Goal: Check status: Check status

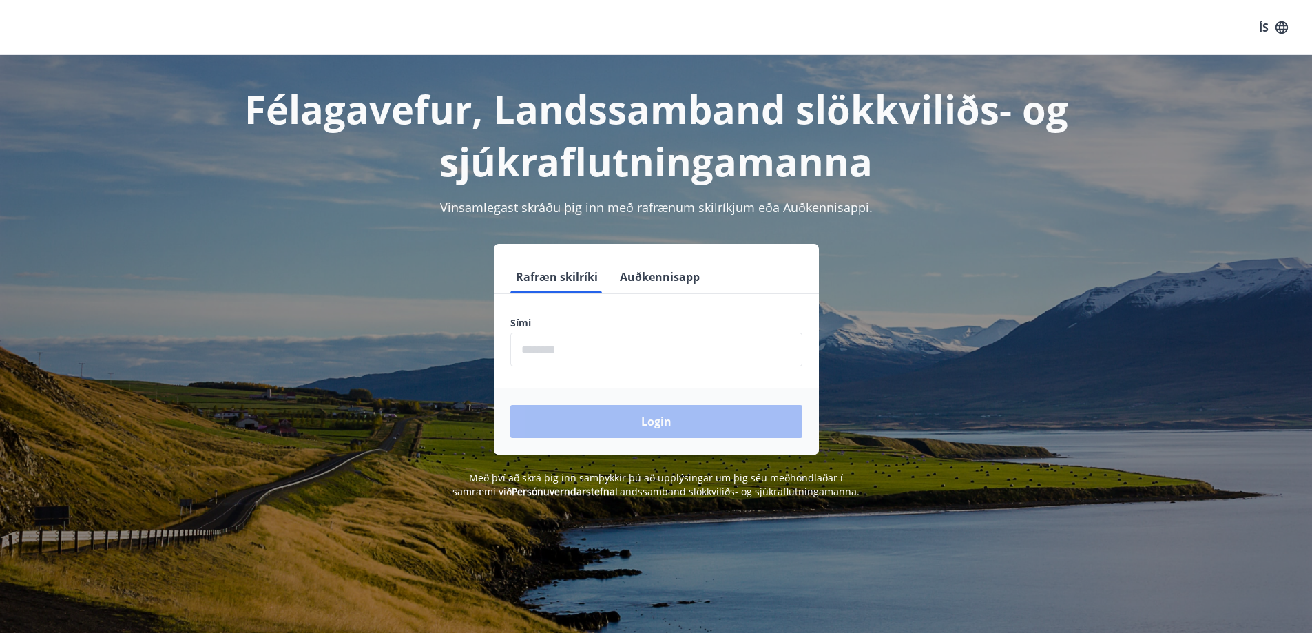
click at [582, 349] on input "phone" at bounding box center [656, 350] width 292 height 34
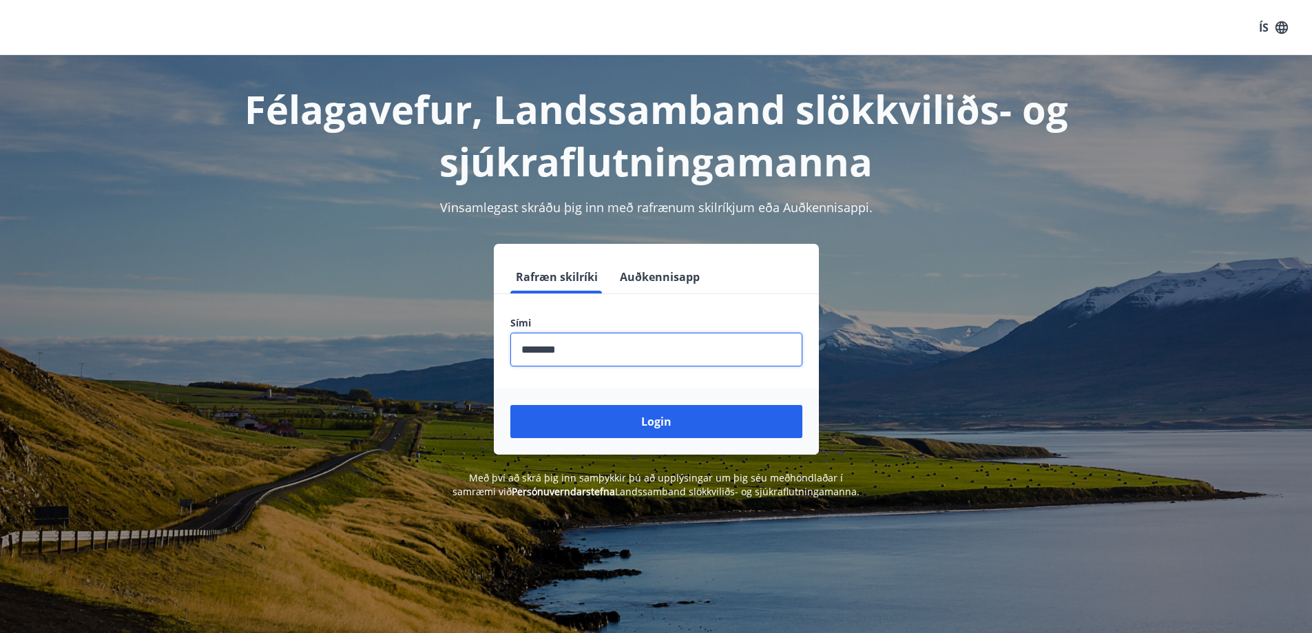
type input "********"
click at [510, 405] on button "Login" at bounding box center [656, 421] width 292 height 33
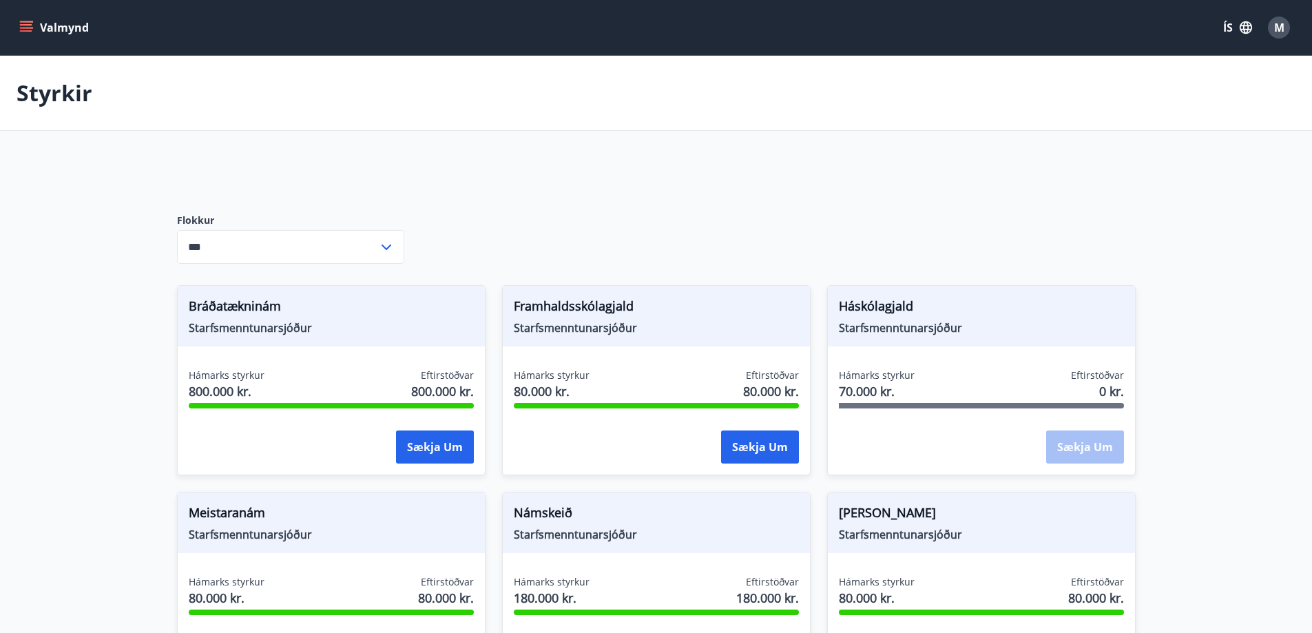
type input "***"
click at [55, 30] on button "Valmynd" at bounding box center [56, 27] width 78 height 25
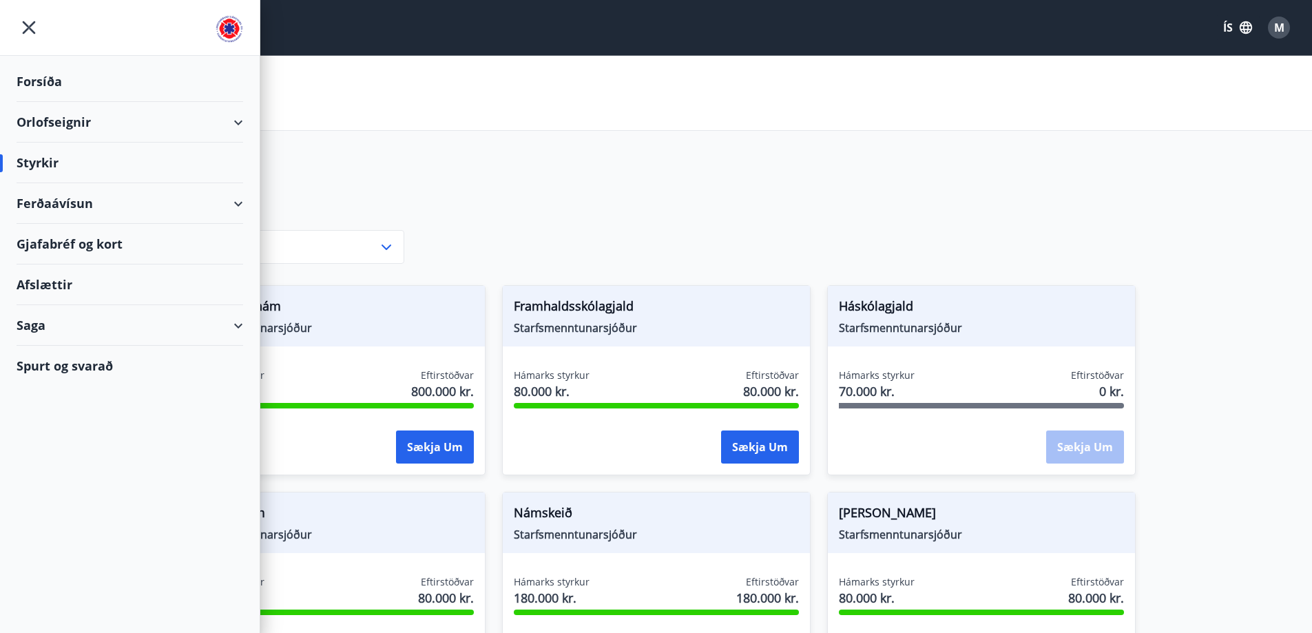
click at [103, 323] on div "Saga" at bounding box center [130, 325] width 227 height 41
click at [50, 501] on div "Styrkjasaga" at bounding box center [130, 504] width 205 height 29
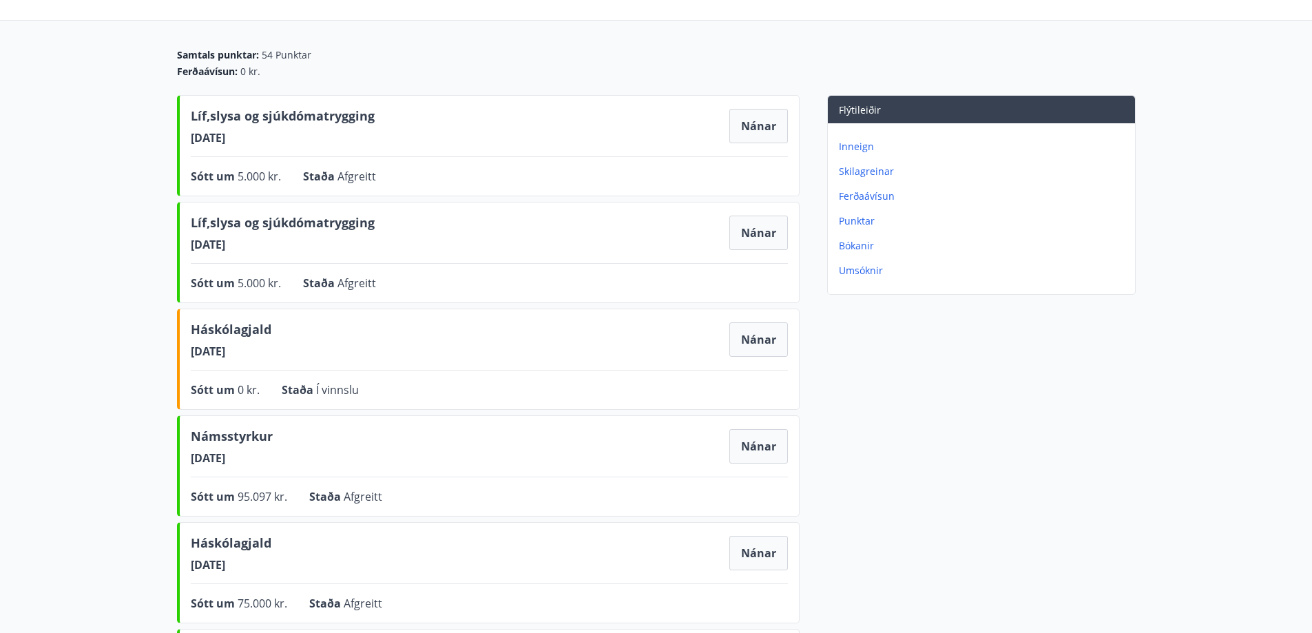
scroll to position [120, 0]
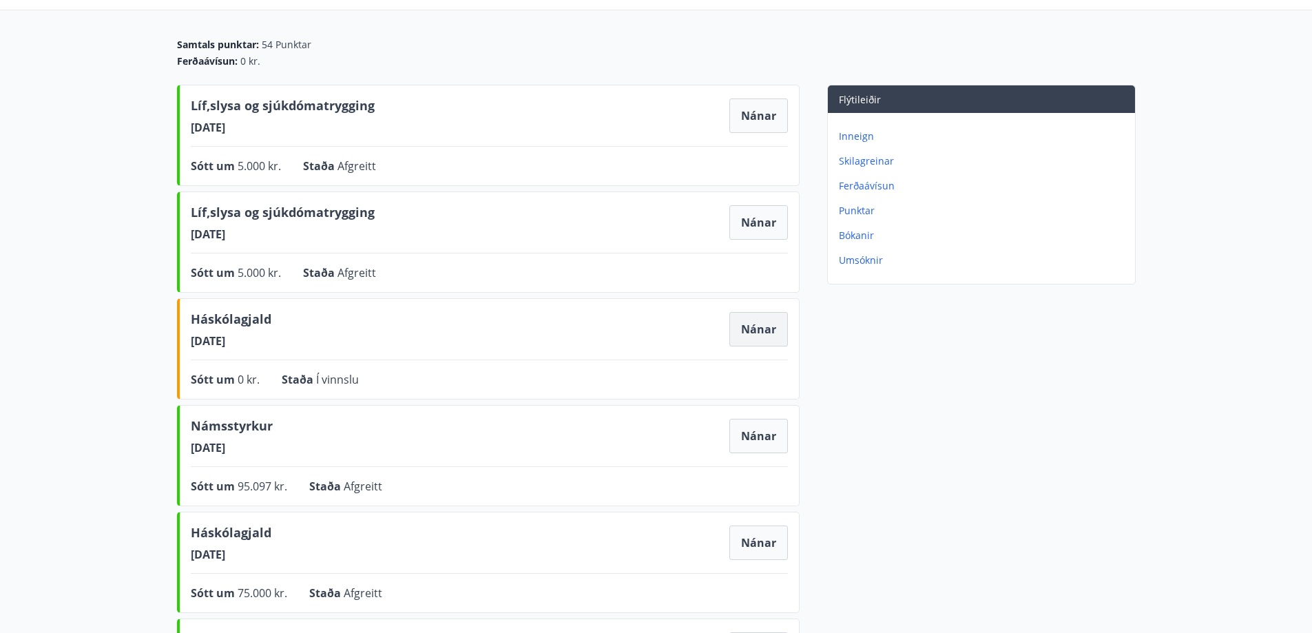
click at [746, 328] on button "Nánar" at bounding box center [758, 329] width 59 height 34
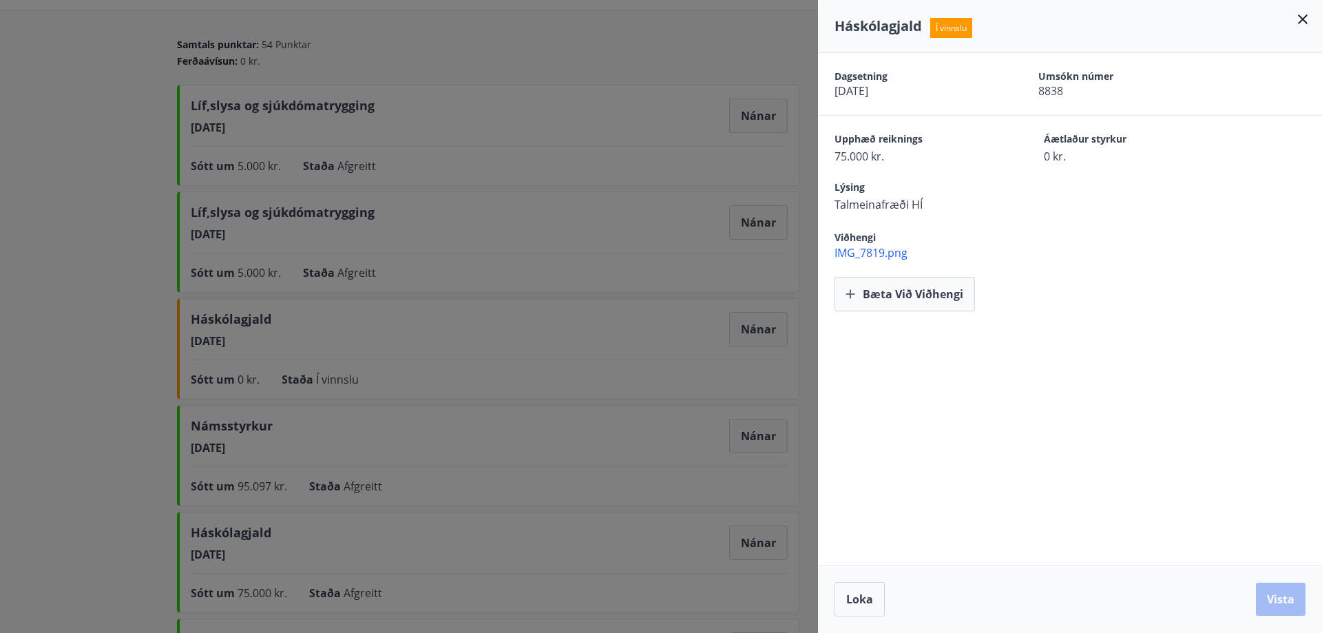
click at [1303, 19] on icon at bounding box center [1303, 19] width 10 height 10
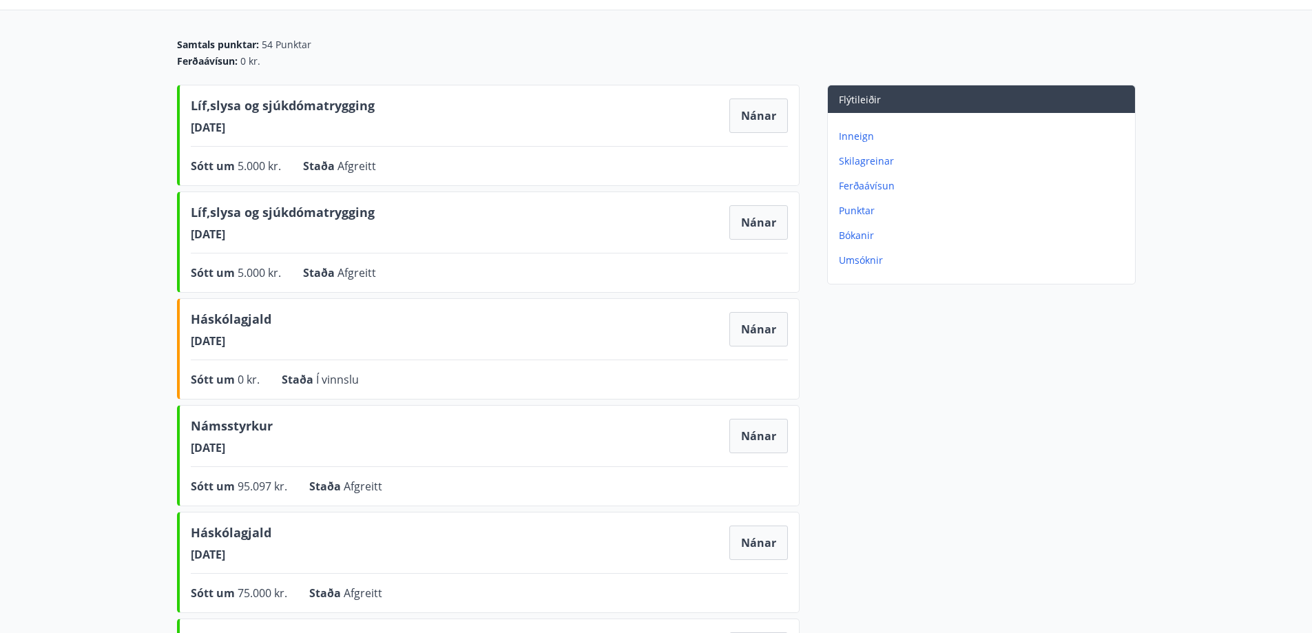
click at [811, 163] on div "Flýtileiðir Inneign Skilagreinar Ferðaávísun Punktar Bókanir Umsóknir" at bounding box center [967, 618] width 336 height 1067
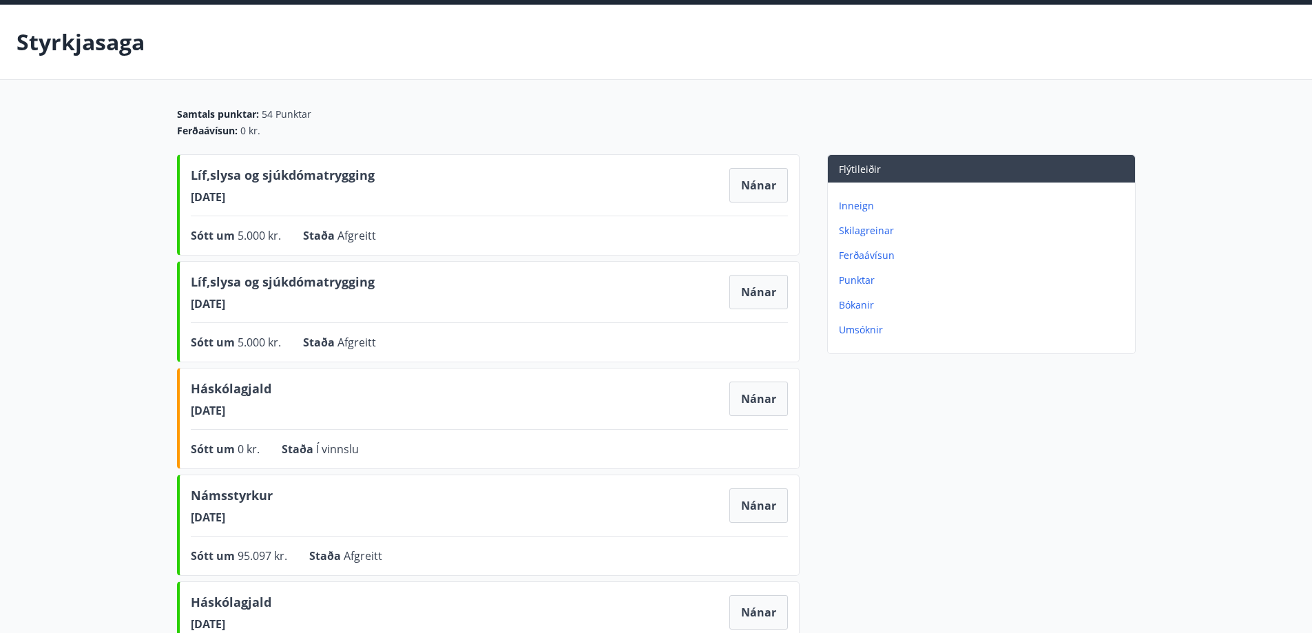
scroll to position [0, 0]
